Goal: Task Accomplishment & Management: Manage account settings

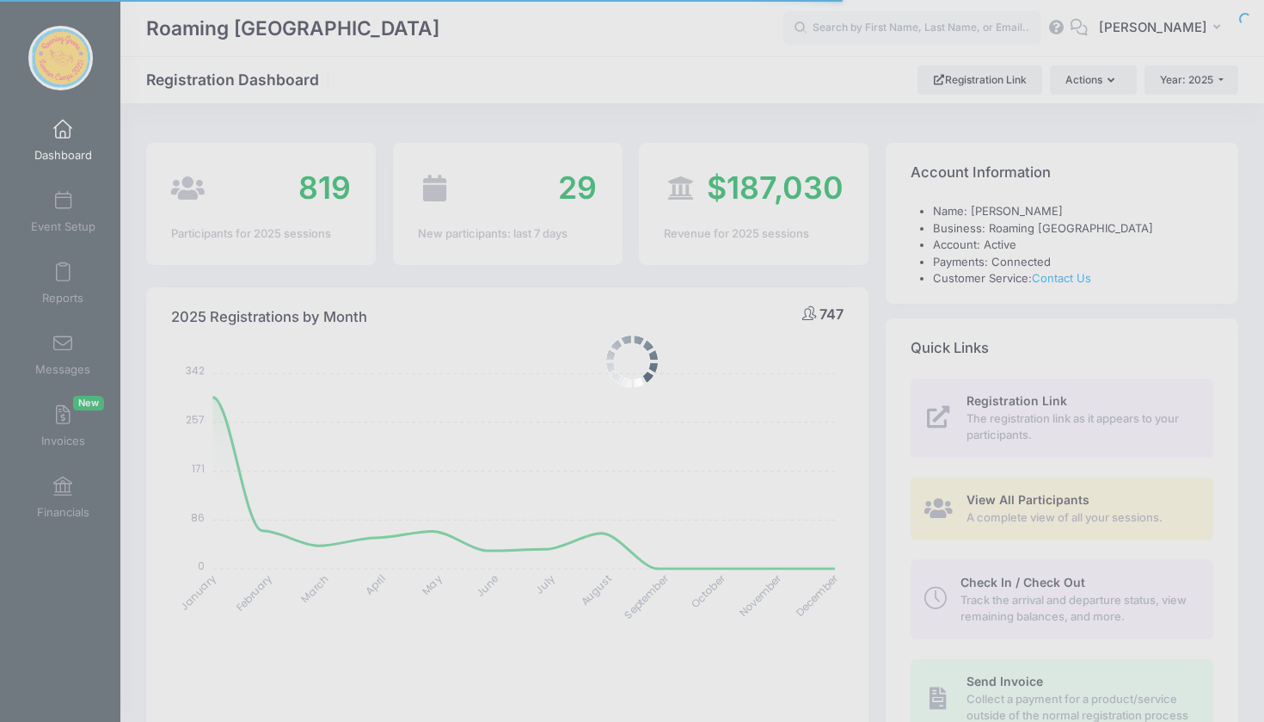
select select
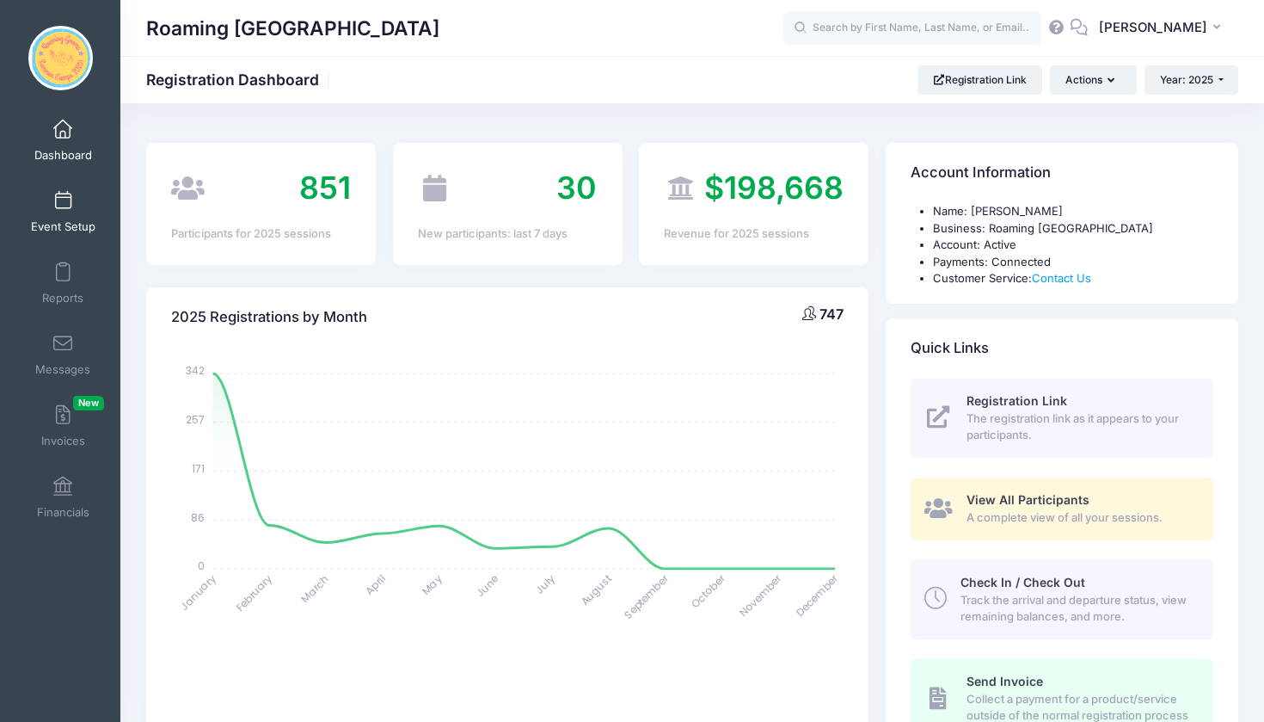
click at [63, 207] on span at bounding box center [63, 201] width 0 height 19
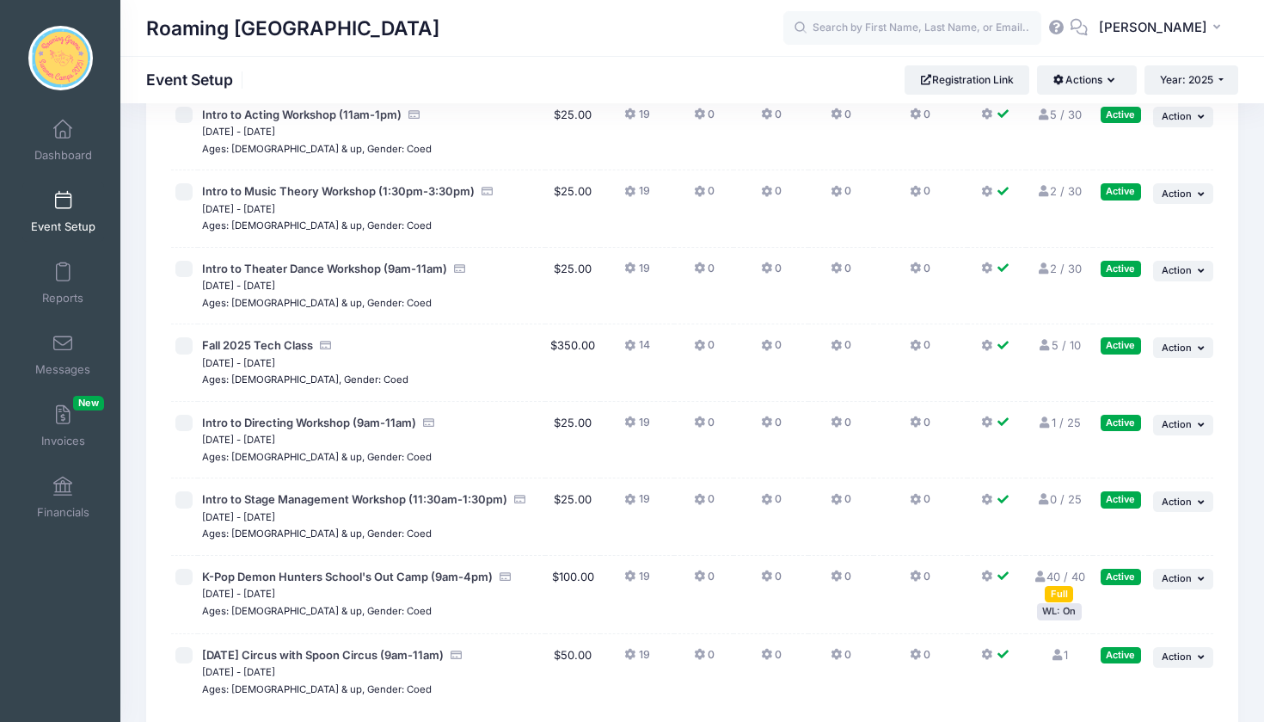
scroll to position [3827, 0]
click at [1182, 571] on span "Action" at bounding box center [1177, 577] width 30 height 12
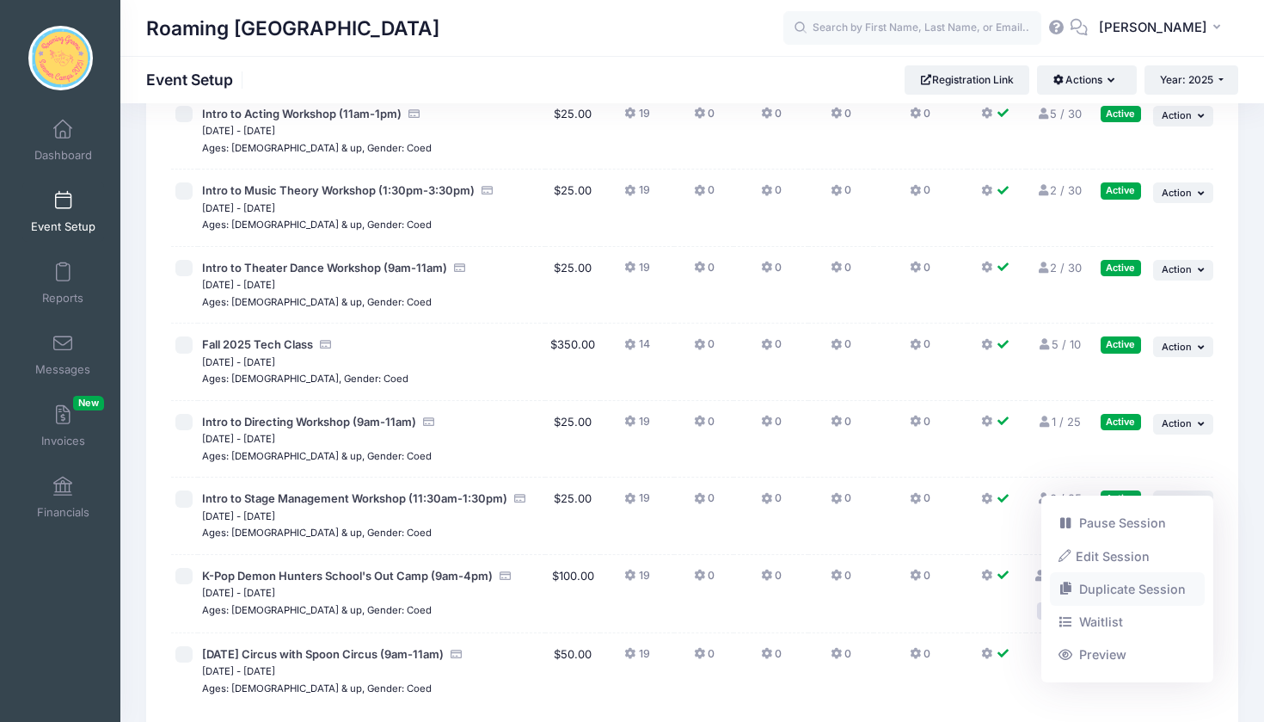
click at [1166, 587] on link "Duplicate Session" at bounding box center [1128, 589] width 156 height 33
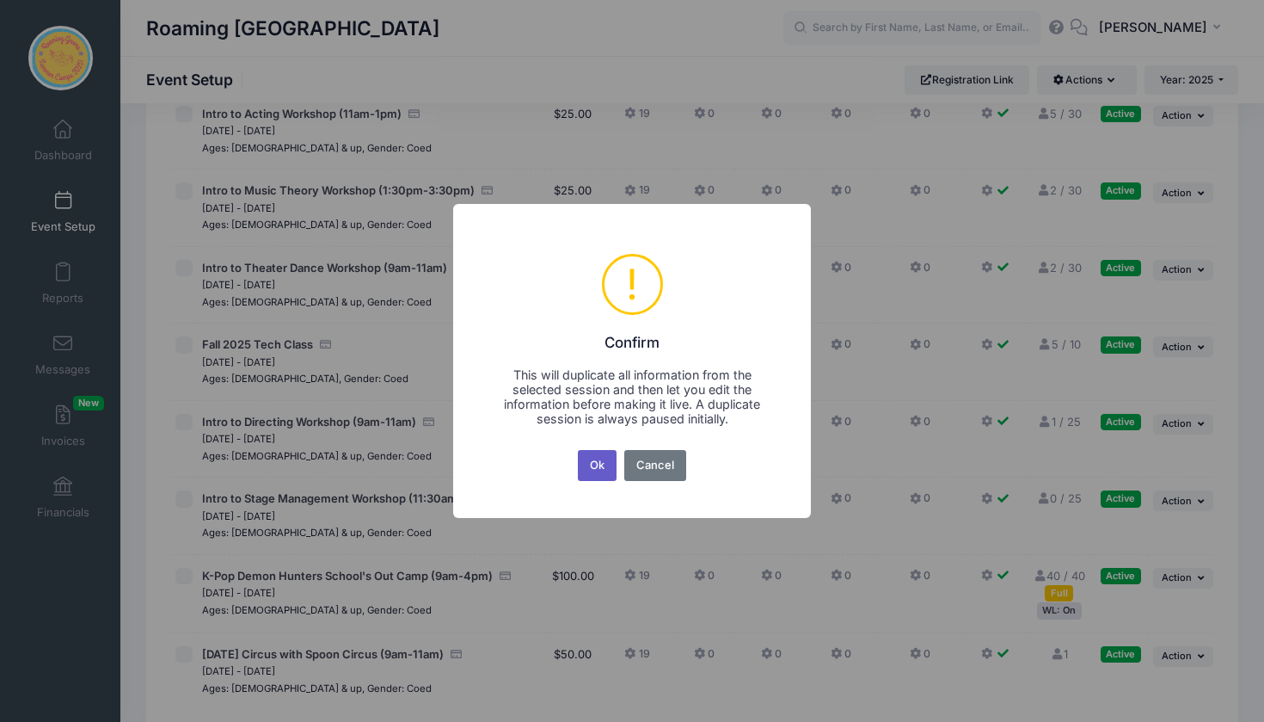
click at [599, 466] on button "Ok" at bounding box center [598, 465] width 40 height 31
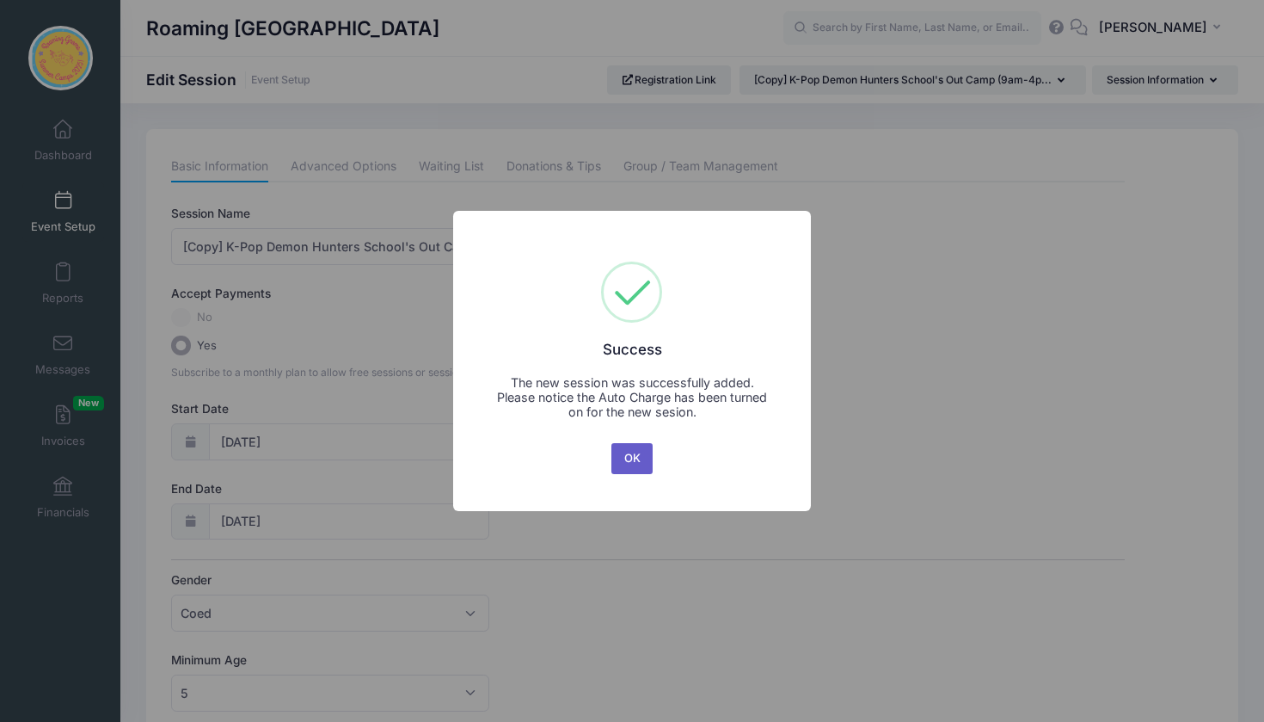
click at [639, 449] on button "OK" at bounding box center [631, 458] width 41 height 31
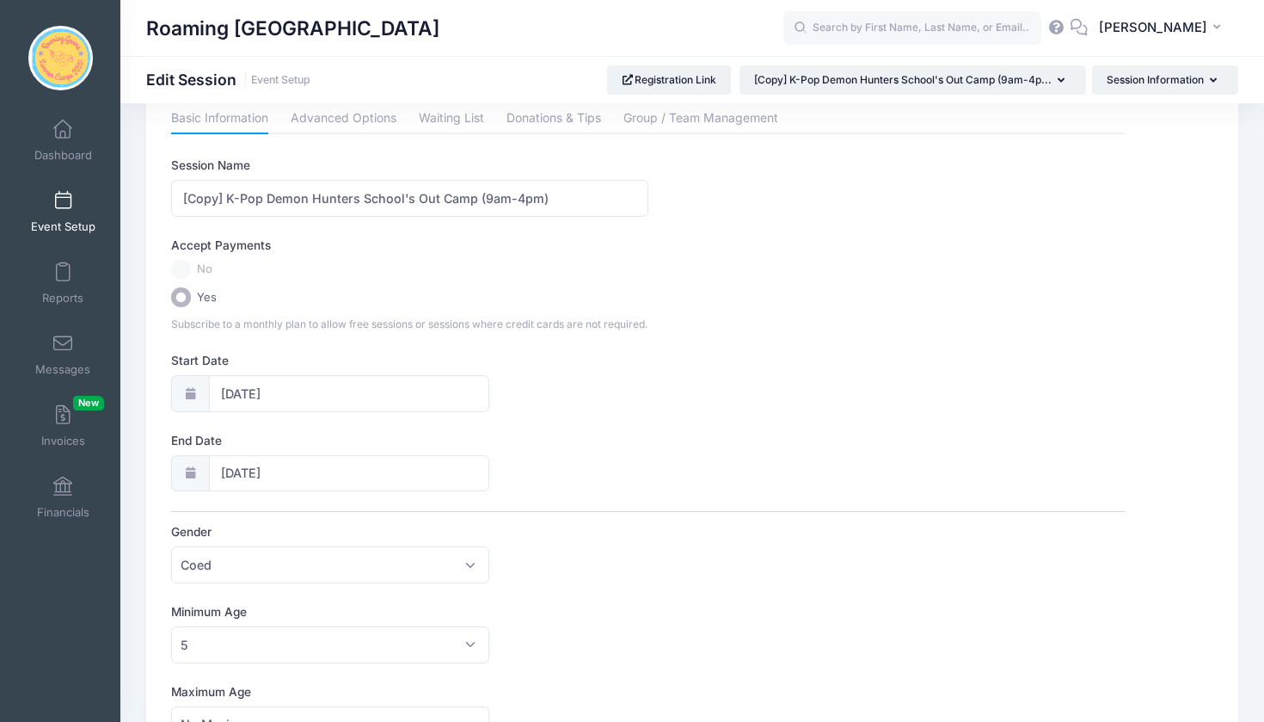
scroll to position [58, 0]
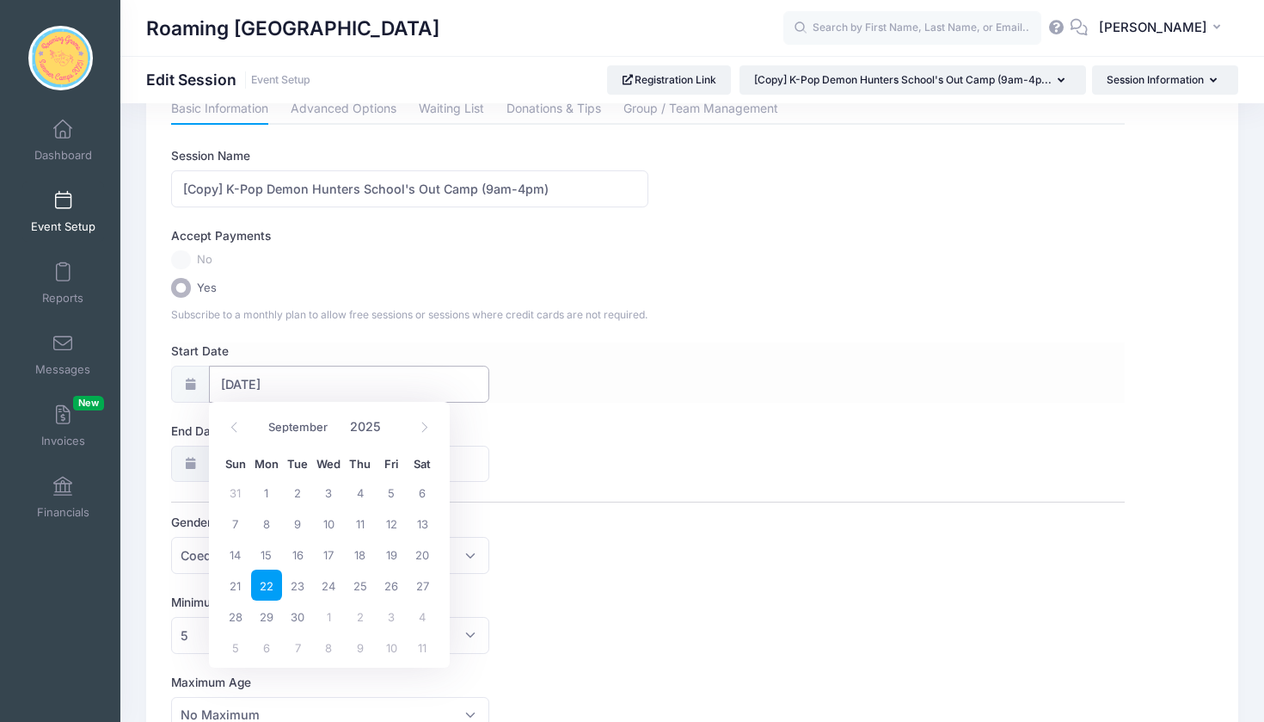
click at [306, 378] on input "[DATE]" at bounding box center [349, 383] width 280 height 37
click at [424, 429] on icon at bounding box center [424, 426] width 11 height 11
select select "9"
click at [270, 556] on span "13" at bounding box center [266, 553] width 31 height 31
type input "10/13/2025"
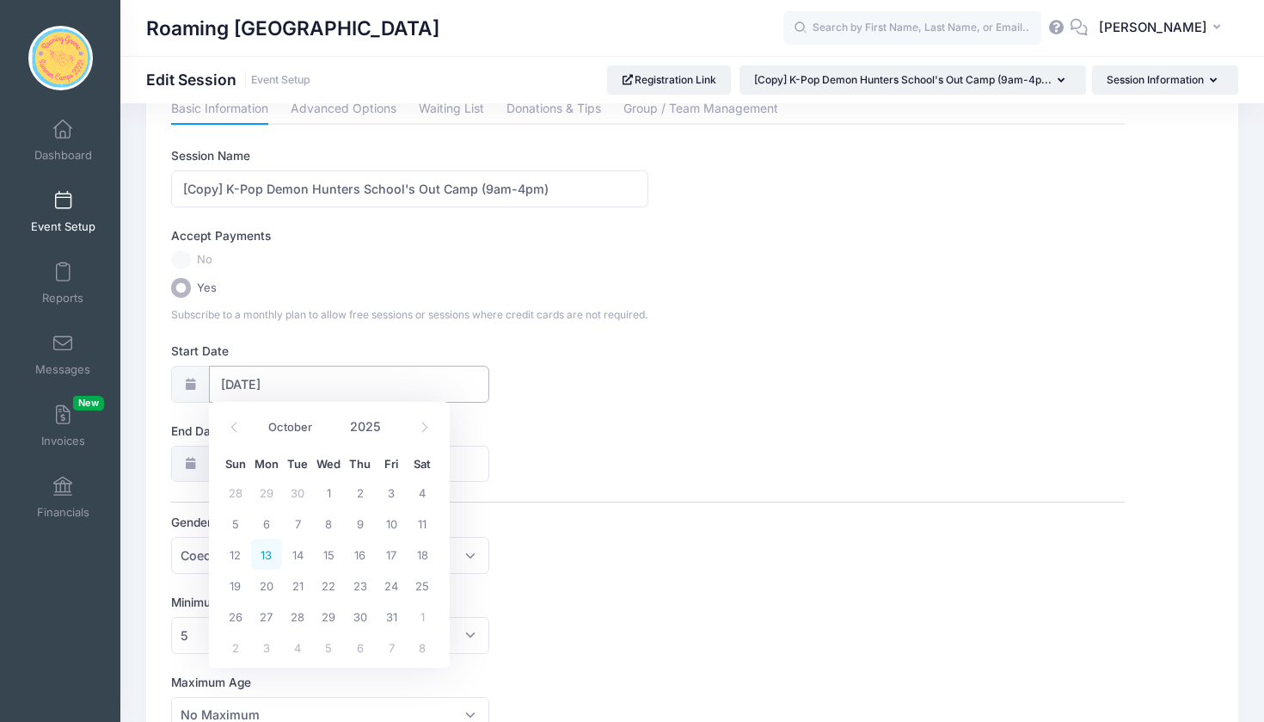
type input "10/14/2025"
select select "9"
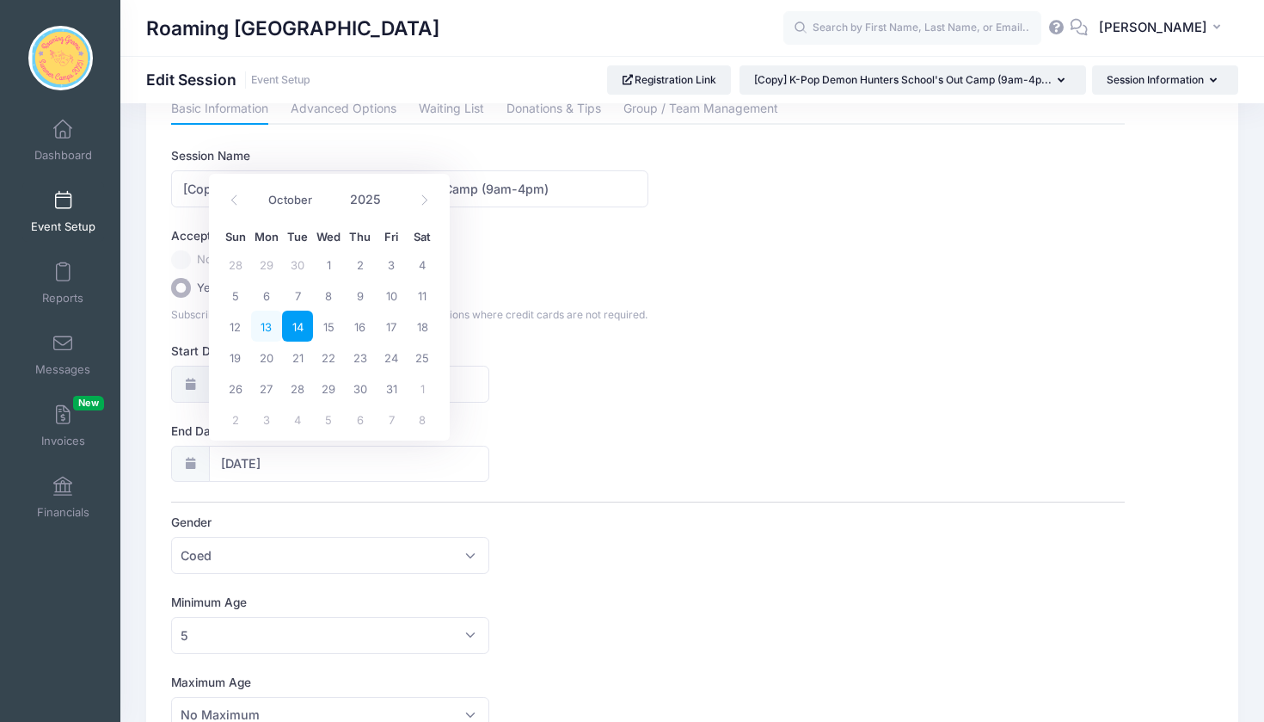
click at [269, 322] on span "13" at bounding box center [266, 325] width 31 height 31
type input "10/13/2025"
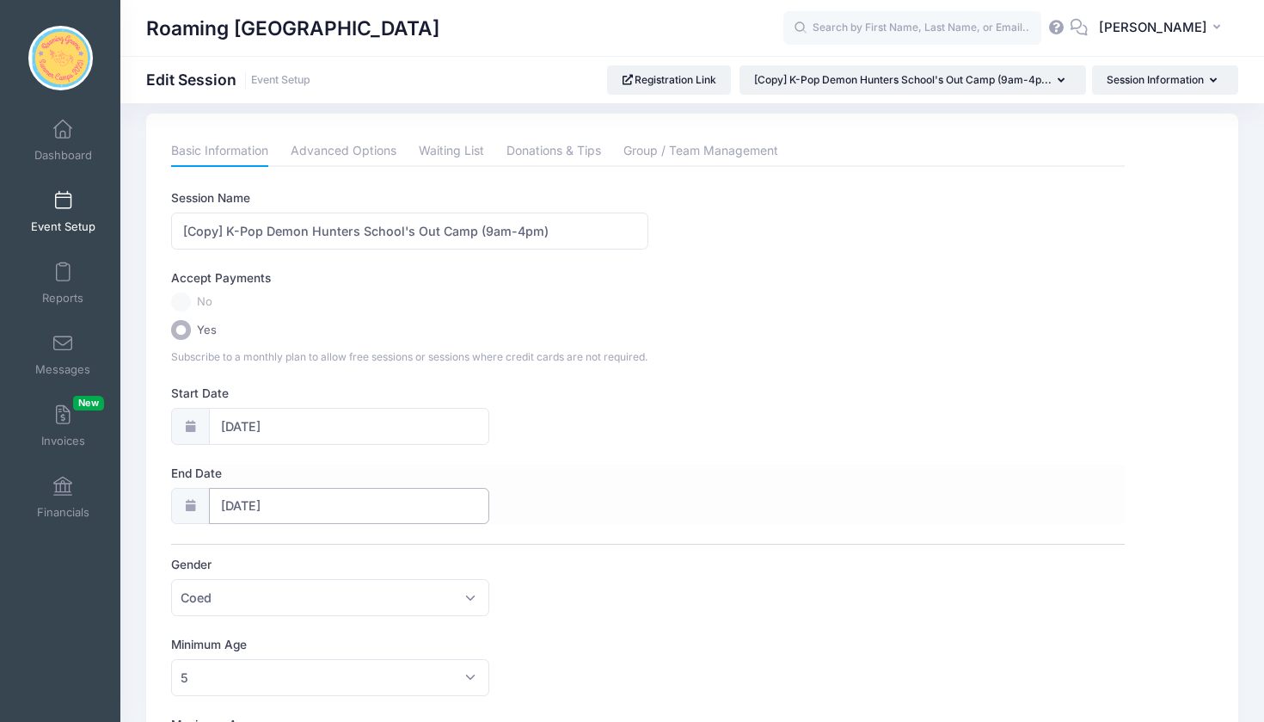
scroll to position [21, 0]
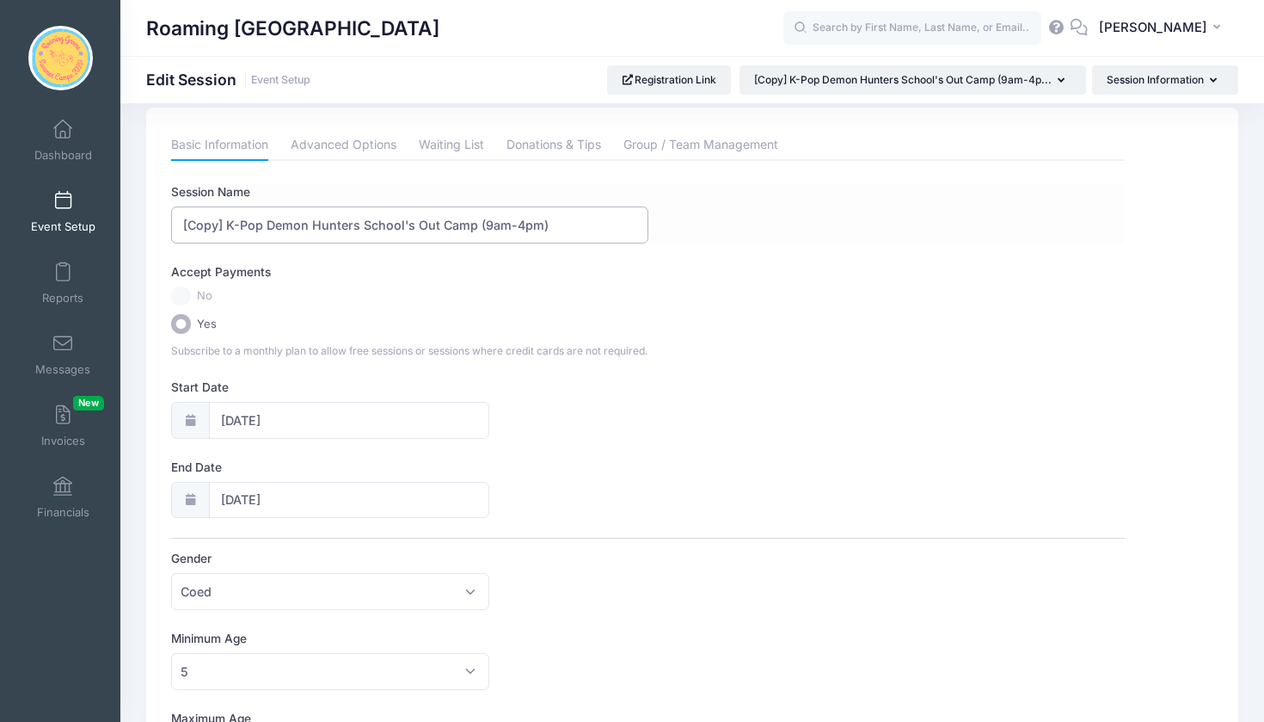
click at [229, 224] on input "[Copy] K-Pop Demon Hunters School's Out Camp (9am-4pm)" at bounding box center [409, 224] width 476 height 37
type input "October K-Pop Demon Hunters School's Out Camp (9am-4pm)"
click at [752, 393] on div "Start Date 10/13/2025" at bounding box center [648, 408] width 954 height 60
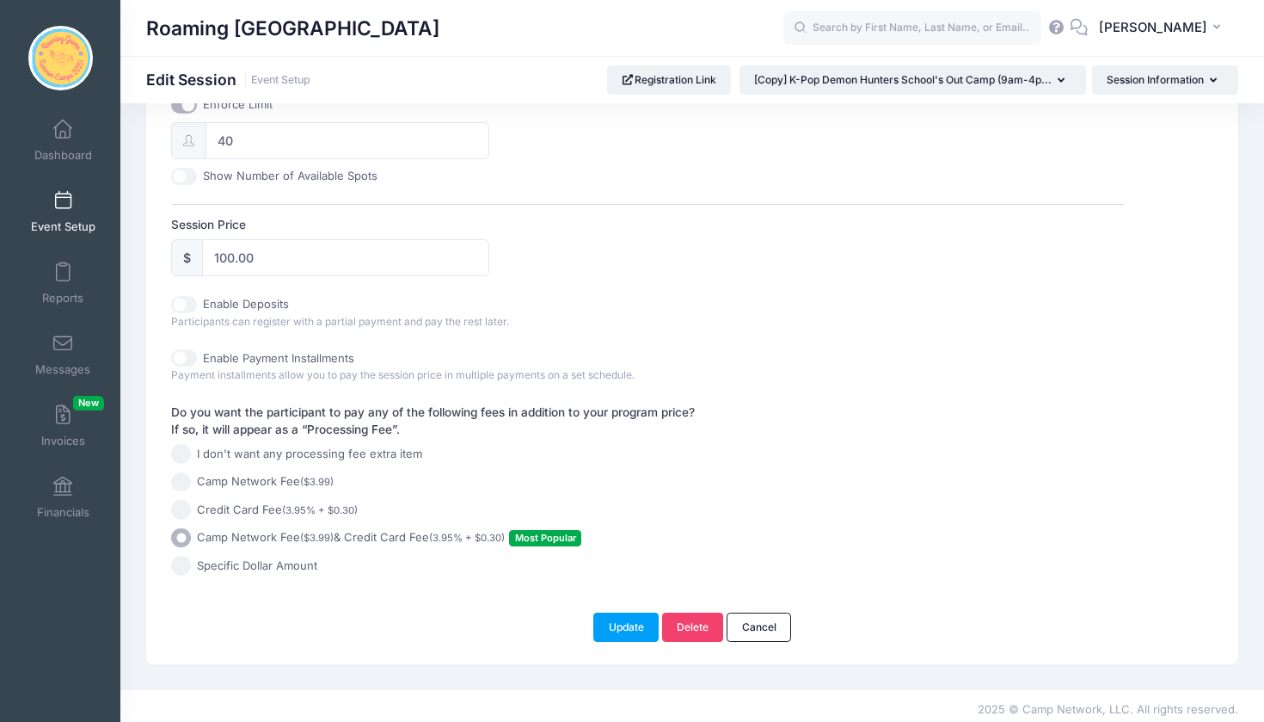
scroll to position [736, 0]
click at [626, 626] on button "Update" at bounding box center [625, 627] width 65 height 29
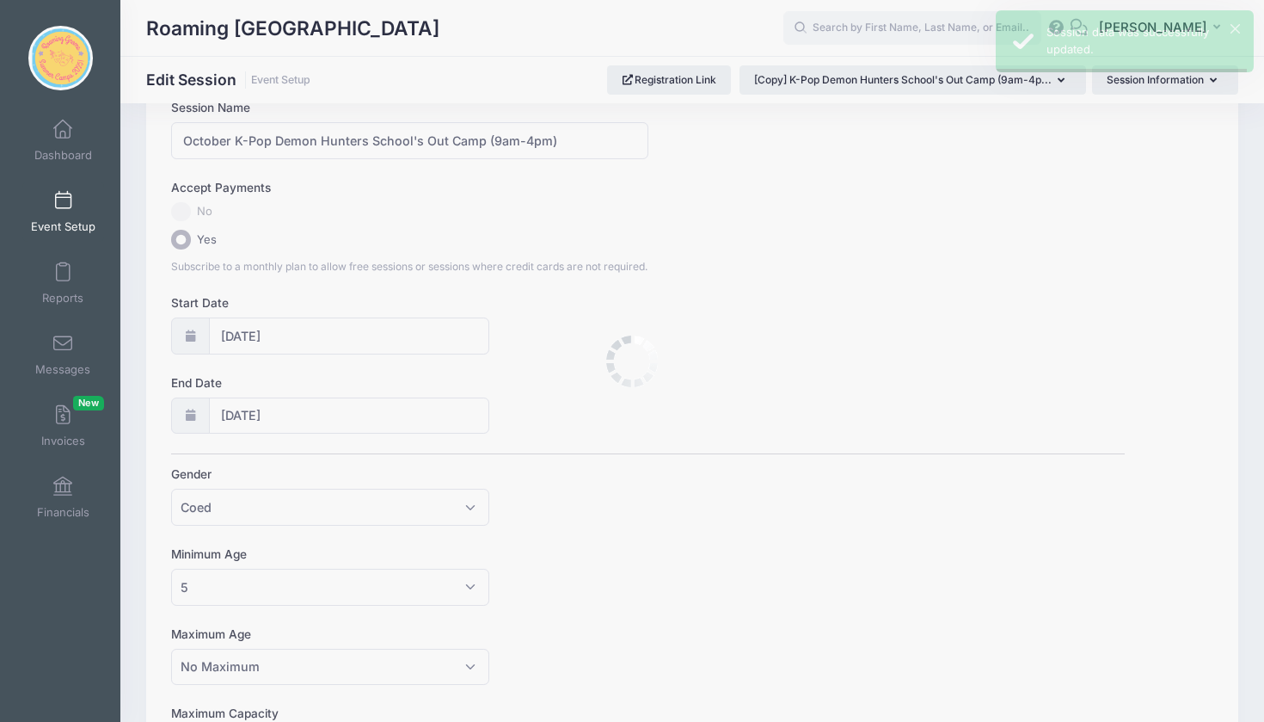
scroll to position [0, 0]
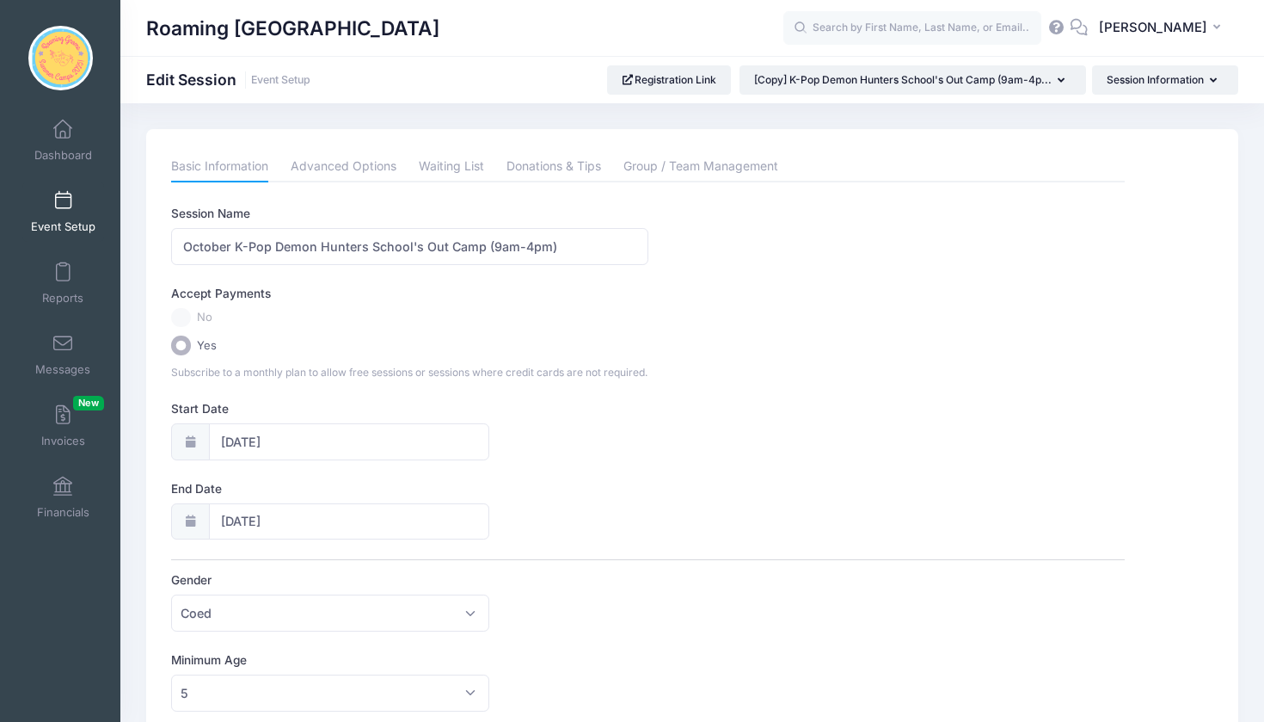
click at [63, 200] on span at bounding box center [63, 201] width 0 height 19
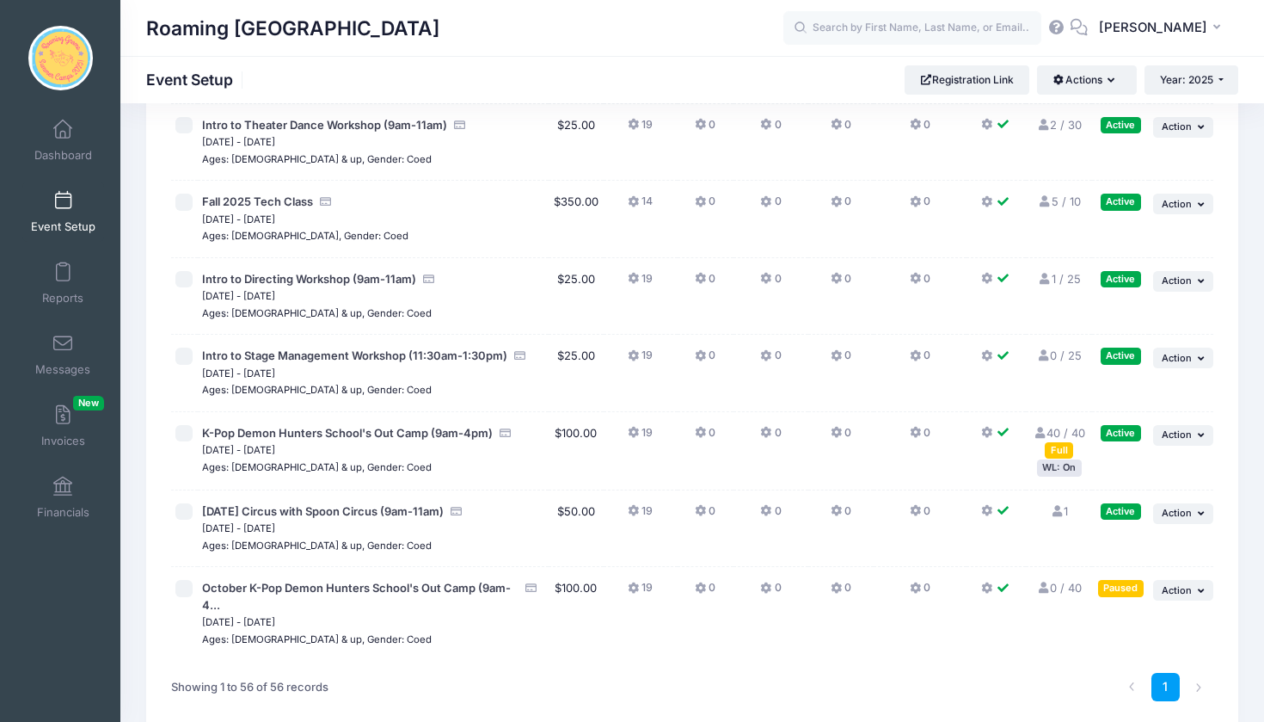
scroll to position [3967, 0]
click at [1207, 587] on icon "button" at bounding box center [1203, 591] width 10 height 9
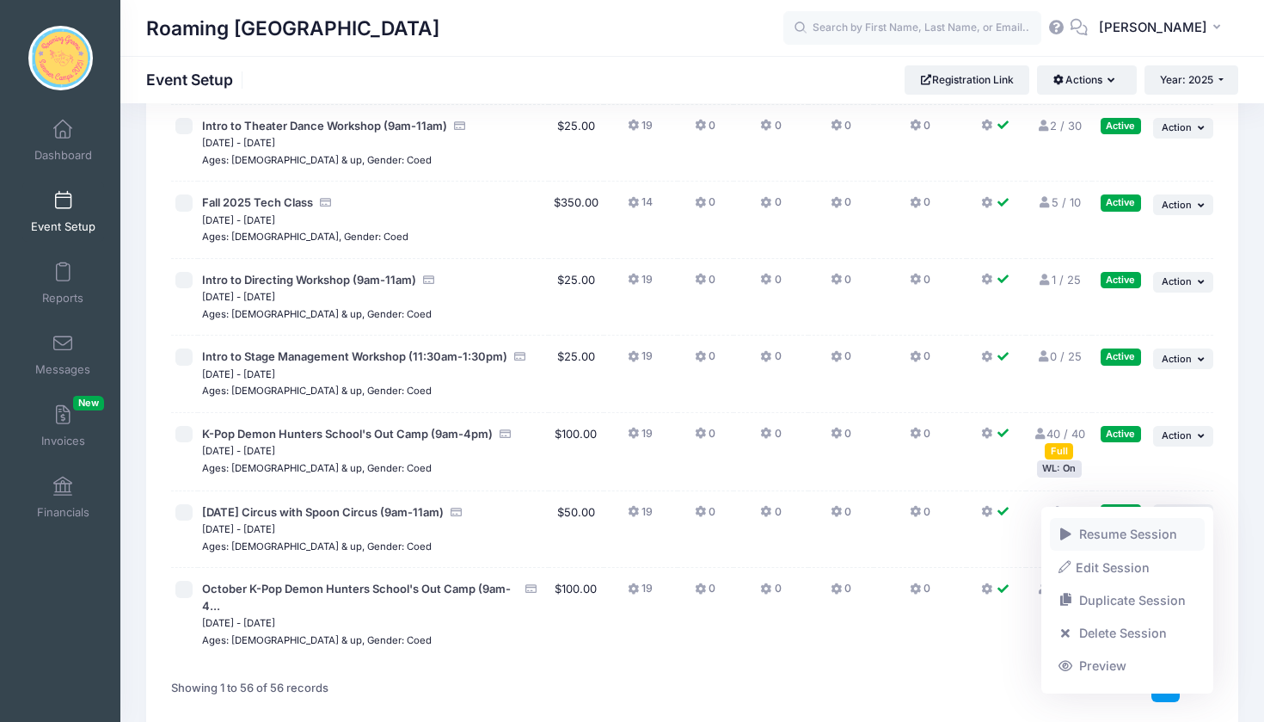
click at [1175, 533] on link "Resume Session" at bounding box center [1128, 534] width 156 height 33
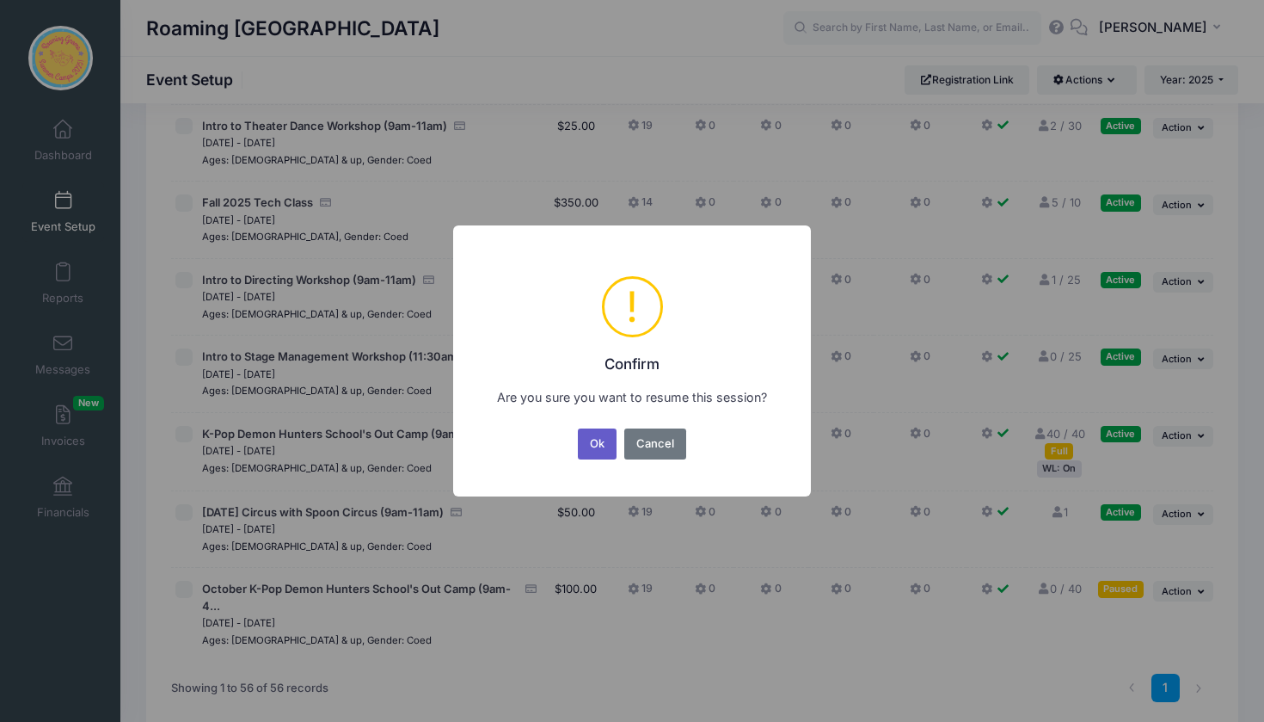
click at [594, 445] on button "Ok" at bounding box center [598, 443] width 40 height 31
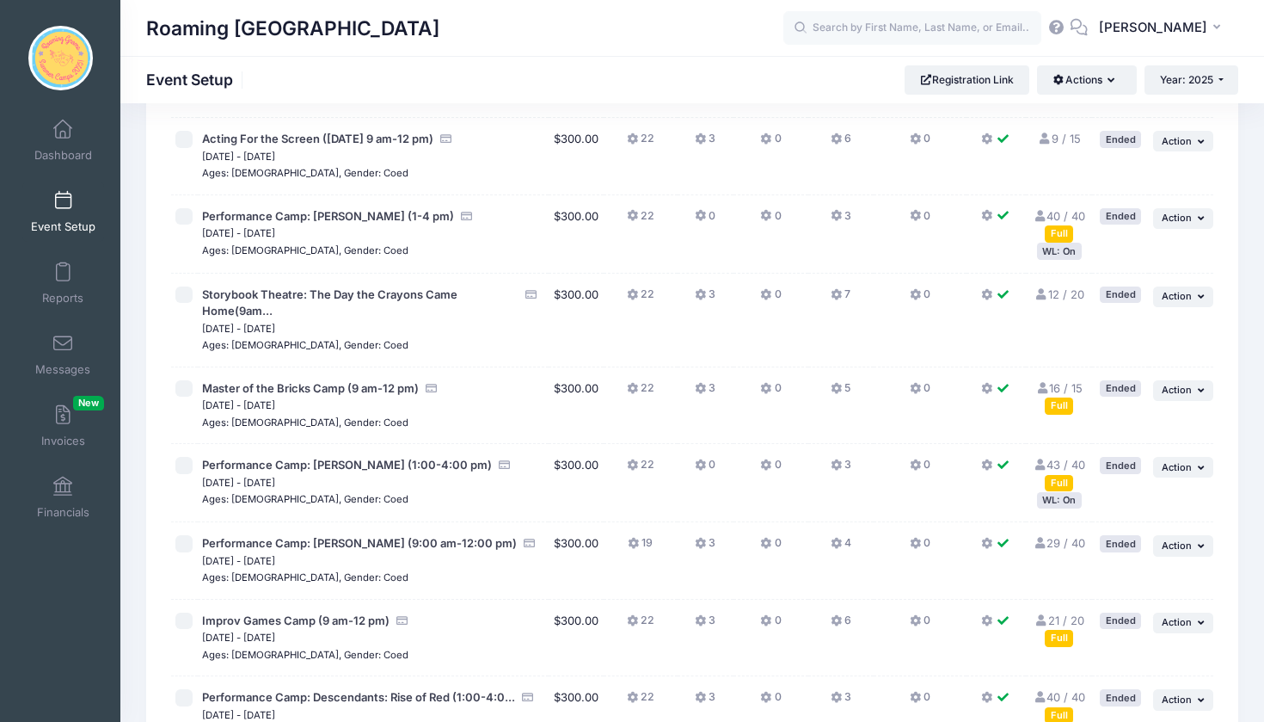
scroll to position [1849, 0]
